Goal: Transaction & Acquisition: Obtain resource

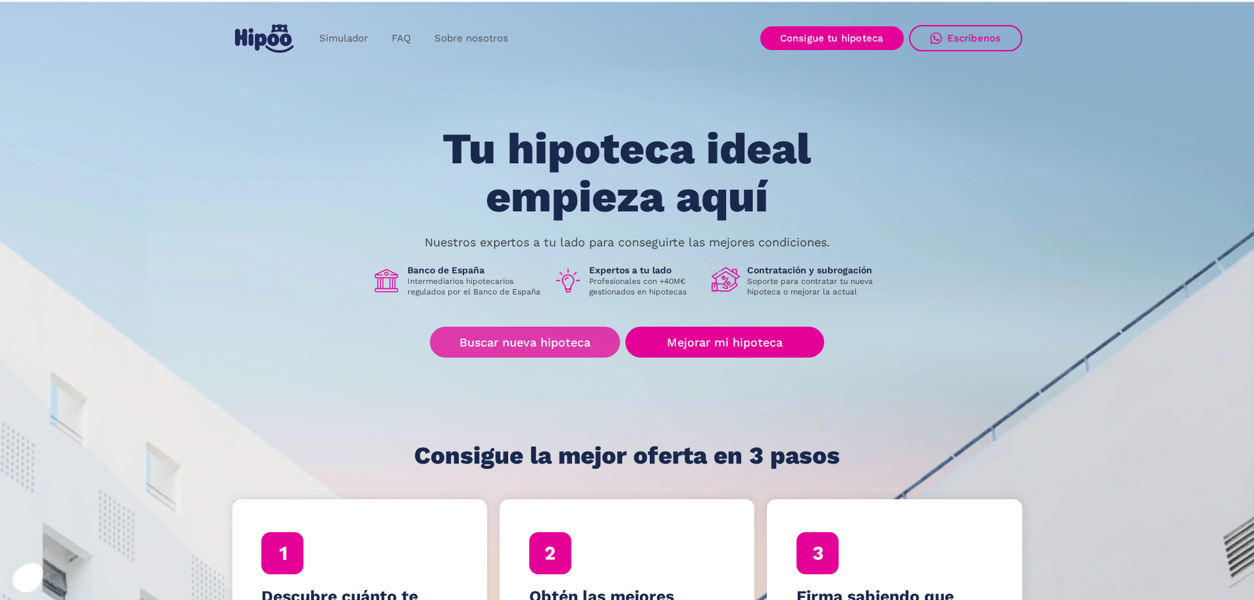
click at [575, 346] on link "Buscar nueva hipoteca" at bounding box center [525, 342] width 190 height 31
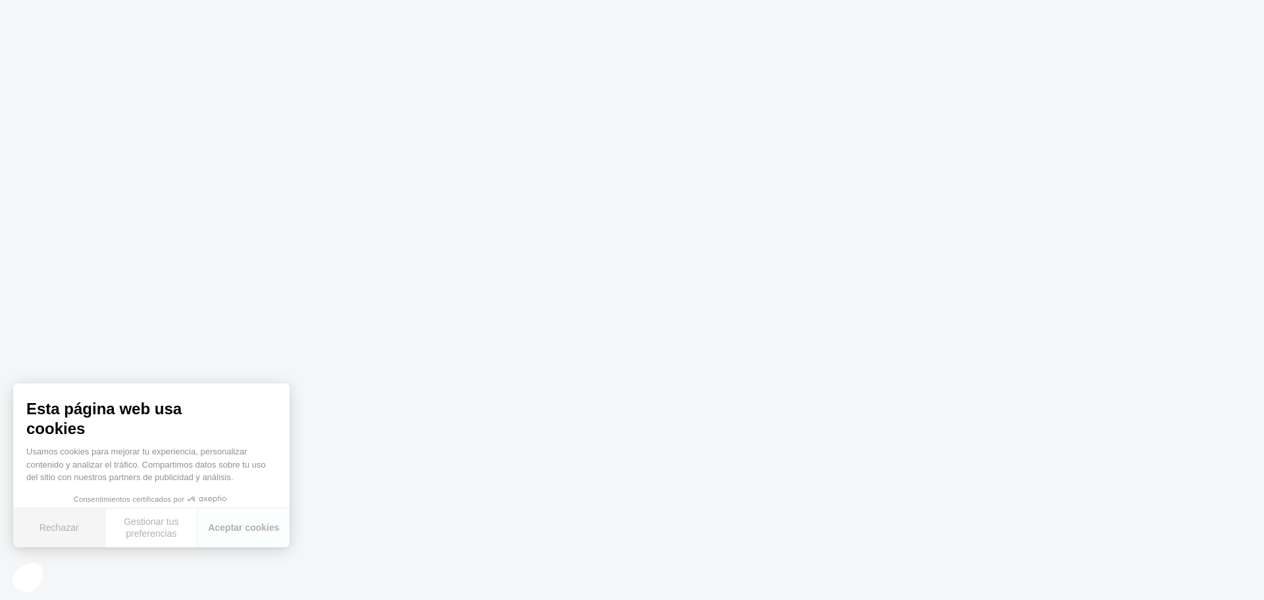
click at [68, 532] on button "Rechazar" at bounding box center [59, 527] width 92 height 39
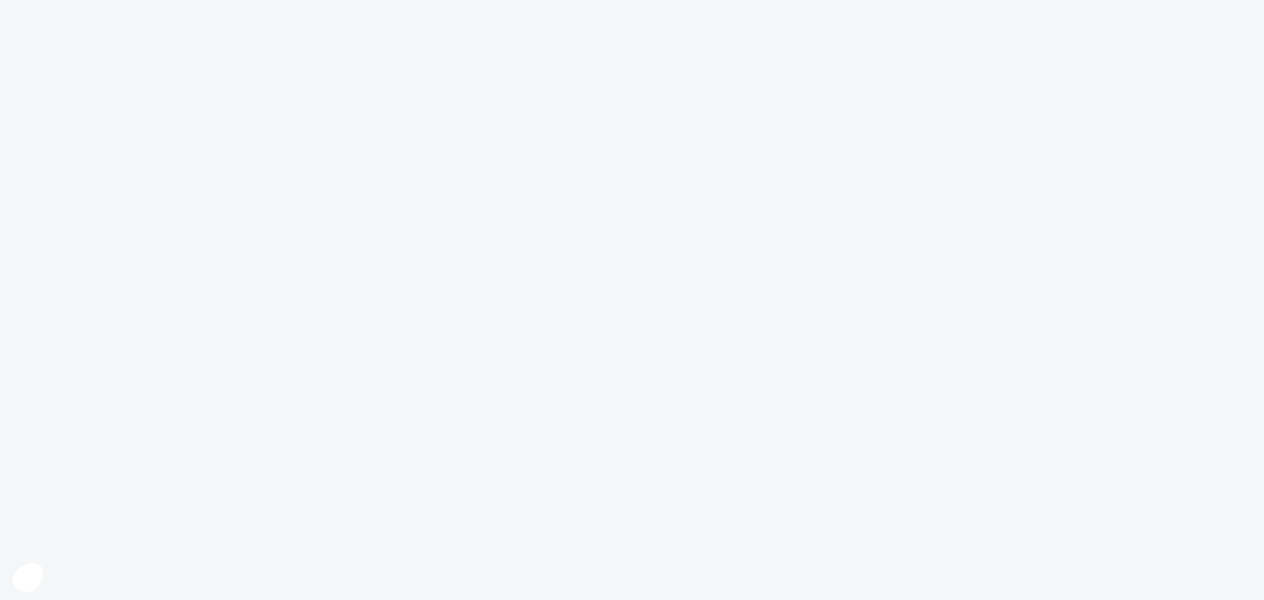
click at [721, 367] on body at bounding box center [632, 300] width 1264 height 600
drag, startPoint x: 708, startPoint y: 386, endPoint x: 702, endPoint y: 379, distance: 9.4
click at [708, 386] on body at bounding box center [632, 300] width 1264 height 600
